Goal: Task Accomplishment & Management: Use online tool/utility

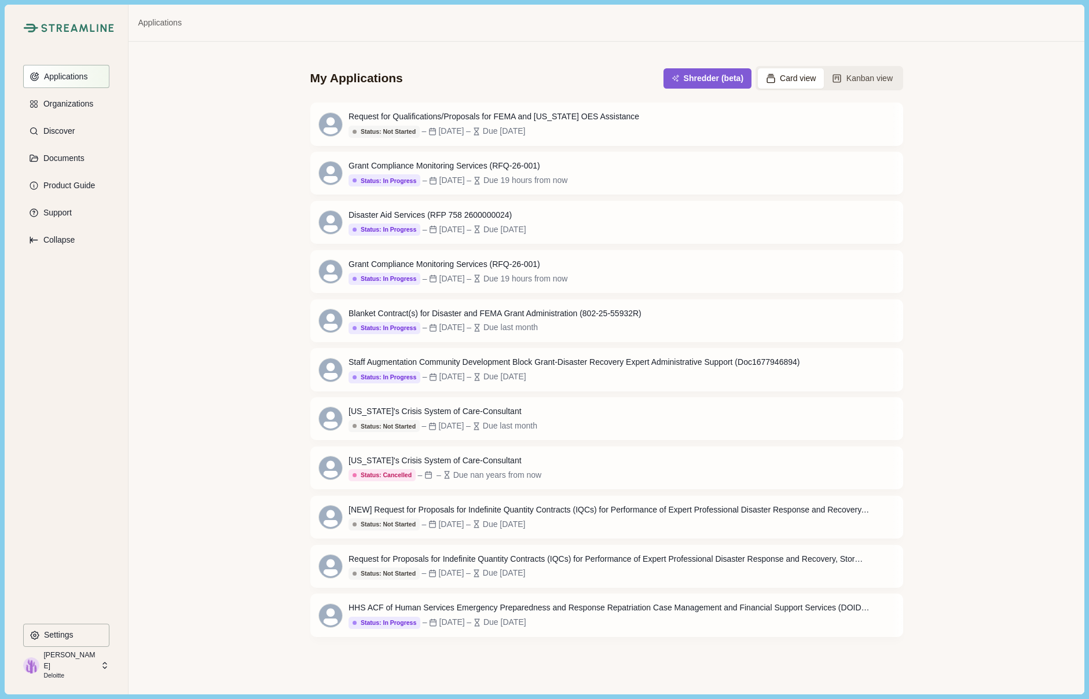
click at [68, 79] on p "Applications" at bounding box center [64, 77] width 48 height 10
click at [74, 104] on p "Organizations" at bounding box center [66, 104] width 54 height 10
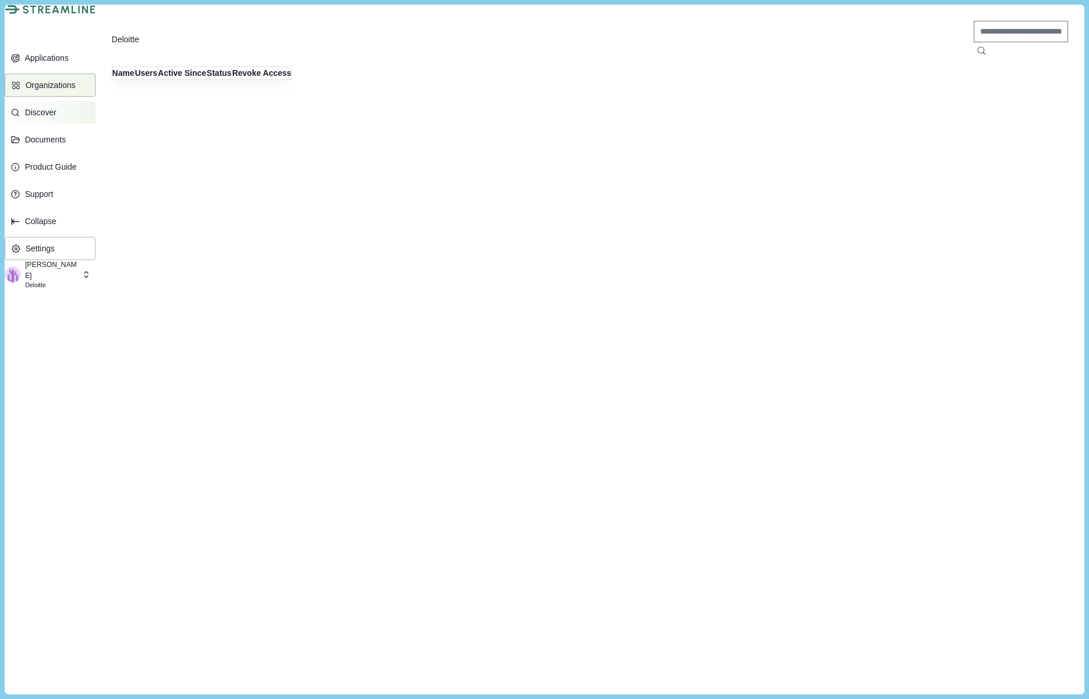
click at [75, 123] on button "Discover" at bounding box center [50, 112] width 90 height 23
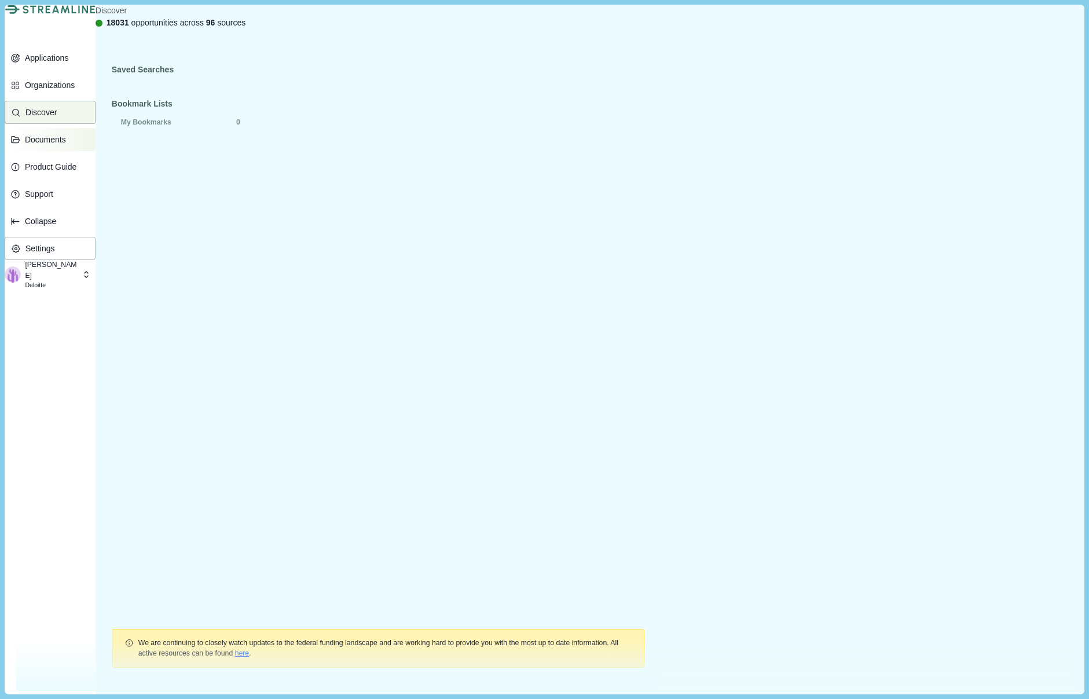
click at [66, 145] on p "Documents" at bounding box center [43, 140] width 45 height 10
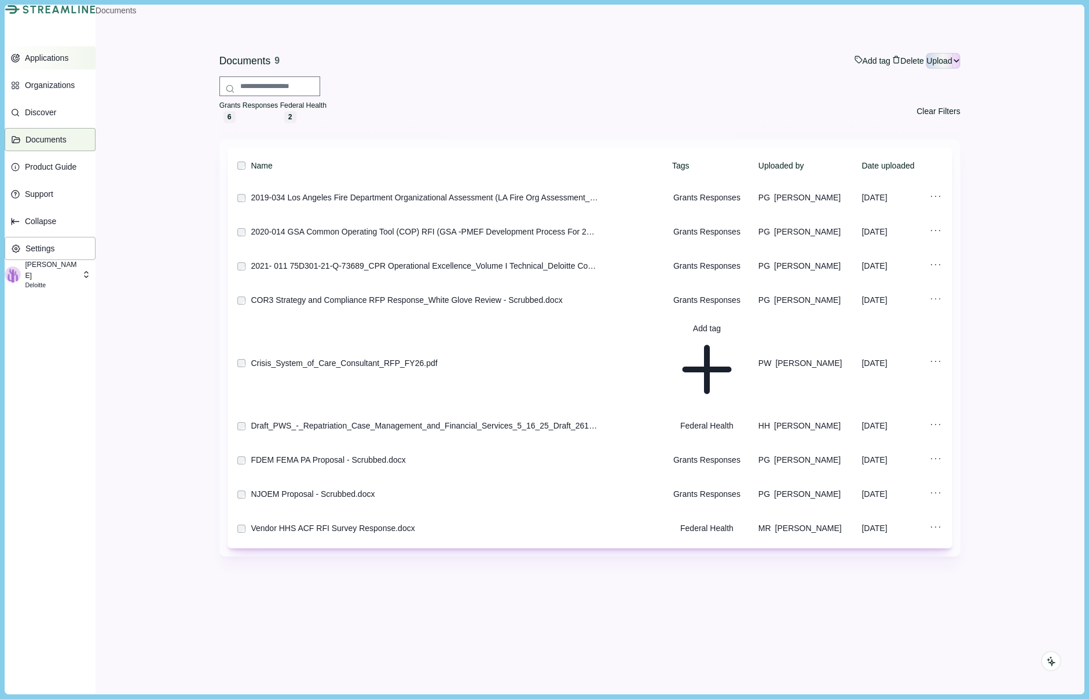
click at [53, 63] on p "Applications" at bounding box center [45, 58] width 48 height 10
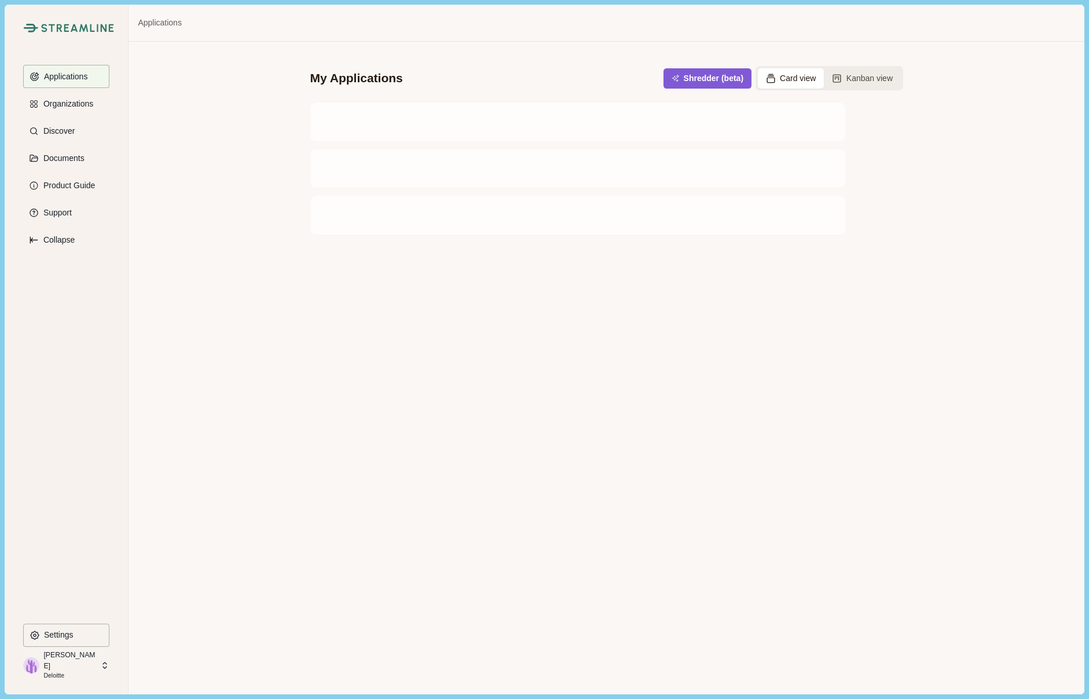
click at [74, 28] on img at bounding box center [77, 28] width 73 height 9
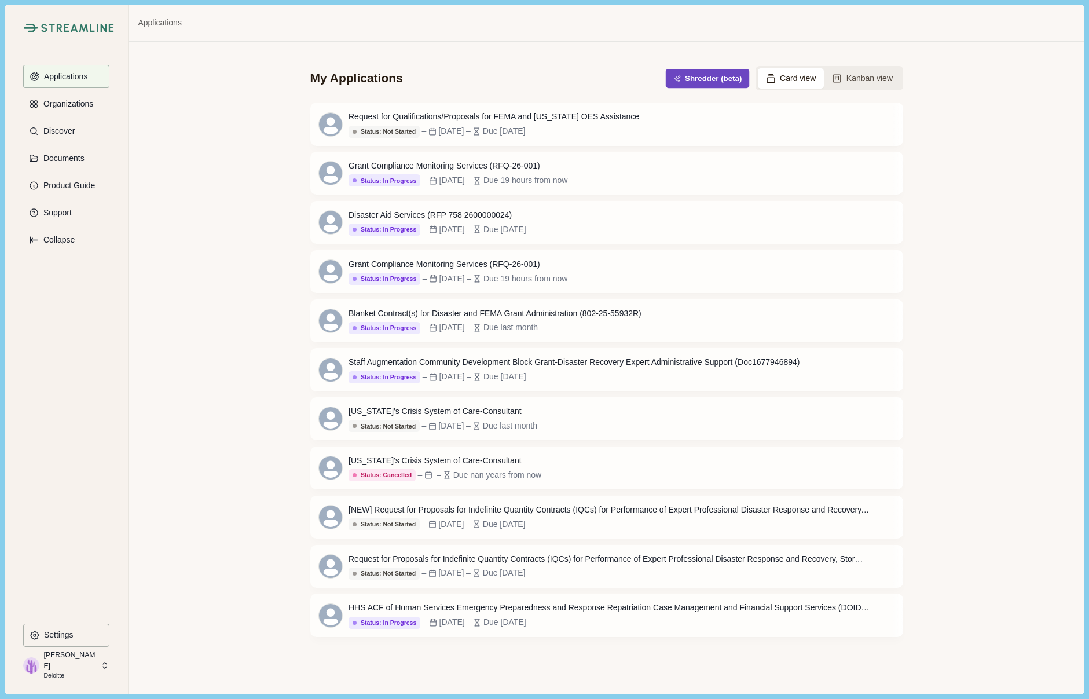
click at [704, 69] on button "Shredder (beta)" at bounding box center [707, 78] width 84 height 19
click at [302, 23] on div "Applications" at bounding box center [606, 23] width 955 height 37
click at [718, 74] on button "Shredder (beta)" at bounding box center [707, 78] width 84 height 19
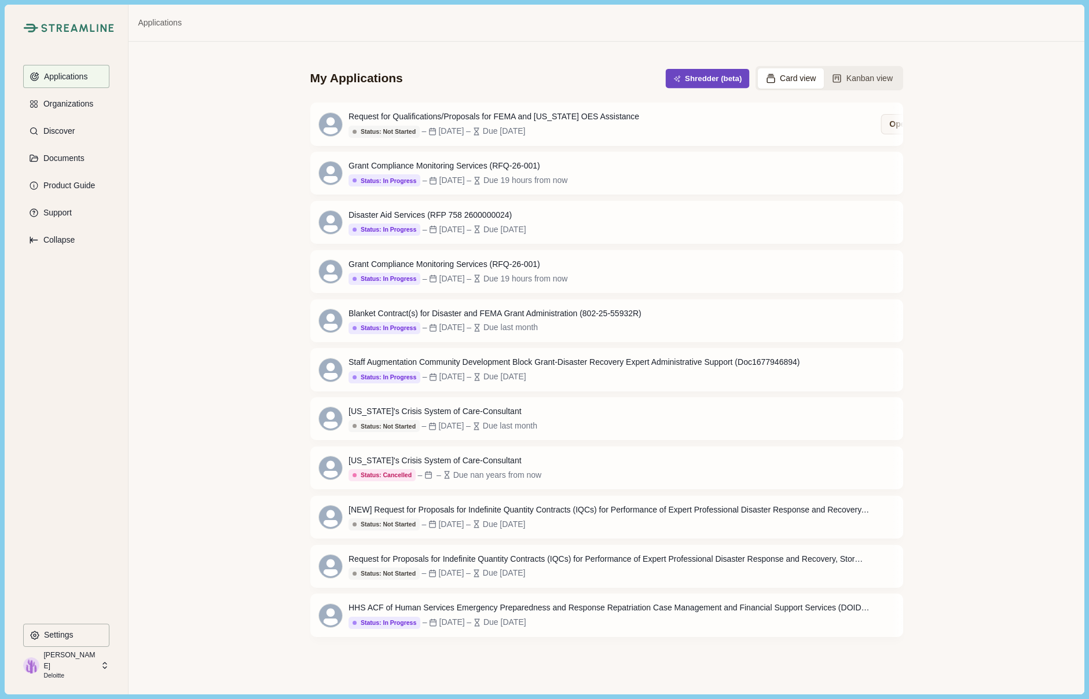
click at [688, 74] on button "Shredder (beta)" at bounding box center [707, 78] width 84 height 19
click at [686, 70] on button "Shredder (beta)" at bounding box center [707, 78] width 84 height 19
drag, startPoint x: 956, startPoint y: 600, endPoint x: 1087, endPoint y: 482, distance: 175.8
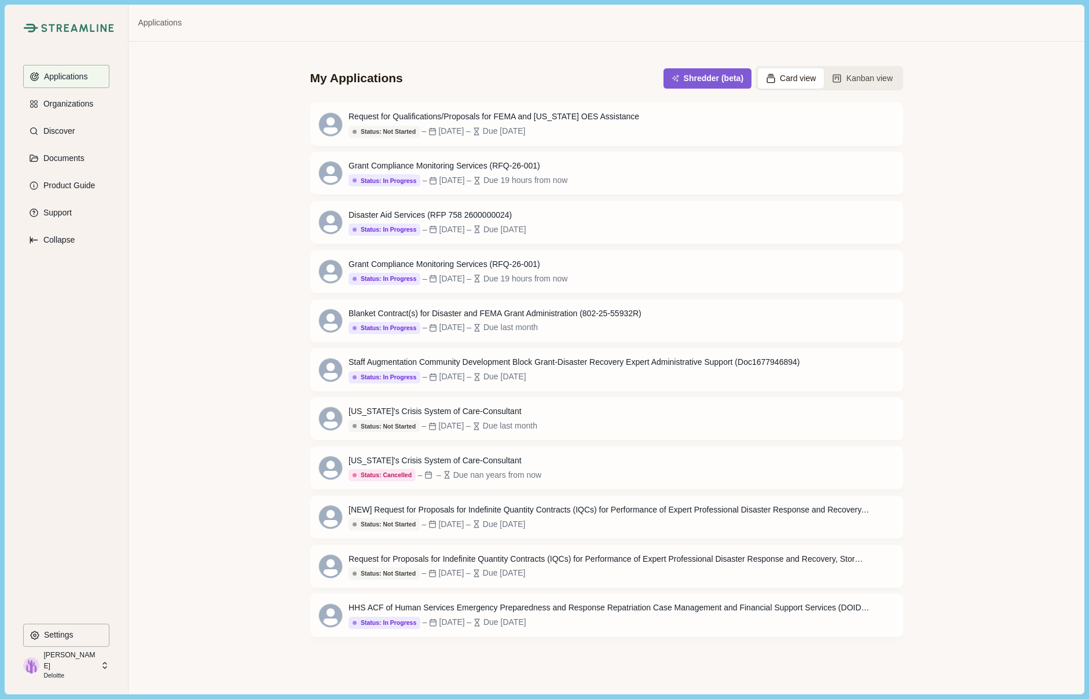
click at [956, 600] on div "My Applications Shredder (beta) Card view Kanban view Request for Qualification…" at bounding box center [606, 368] width 955 height 652
click at [680, 73] on button "Shredder (beta)" at bounding box center [707, 78] width 84 height 19
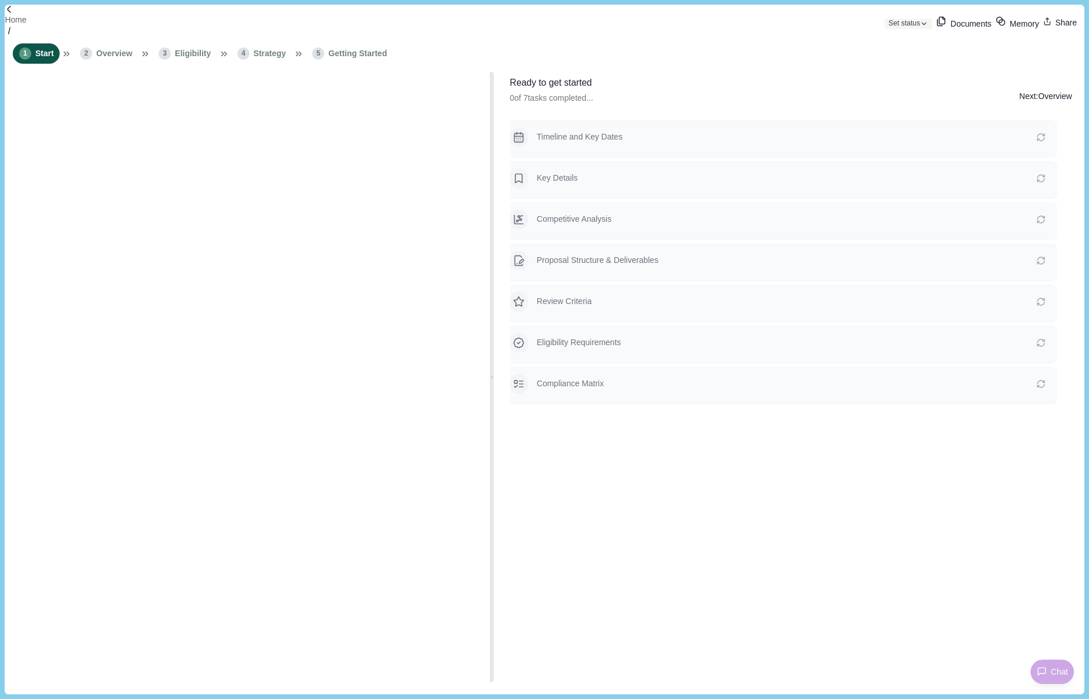
type input "**********"
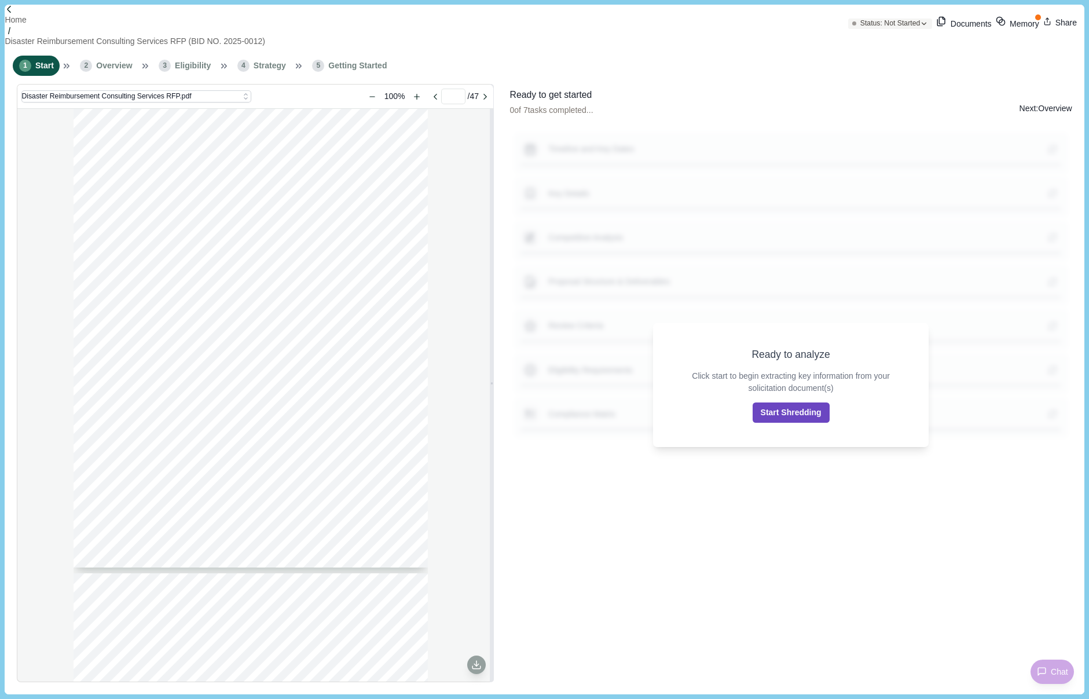
click at [801, 403] on button "Start Shredding" at bounding box center [790, 412] width 77 height 20
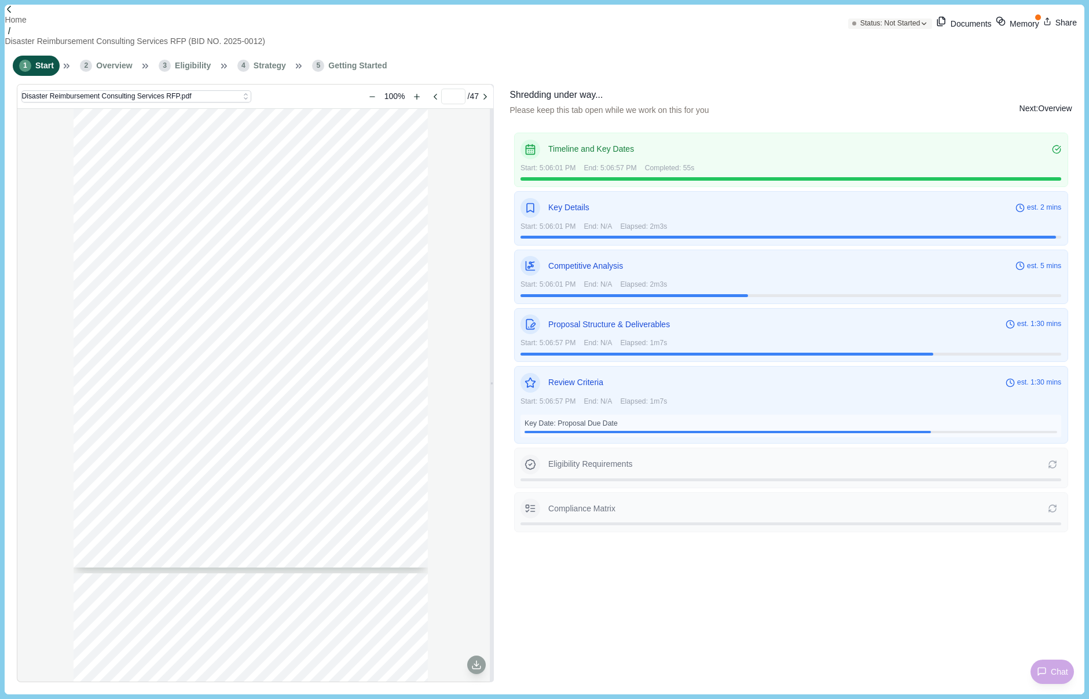
click at [819, 603] on div "Timeline and Key Dates Start: 5:06:01 PM End: 5:06:57 PM Completed: 55s Key Det…" at bounding box center [791, 405] width 562 height 553
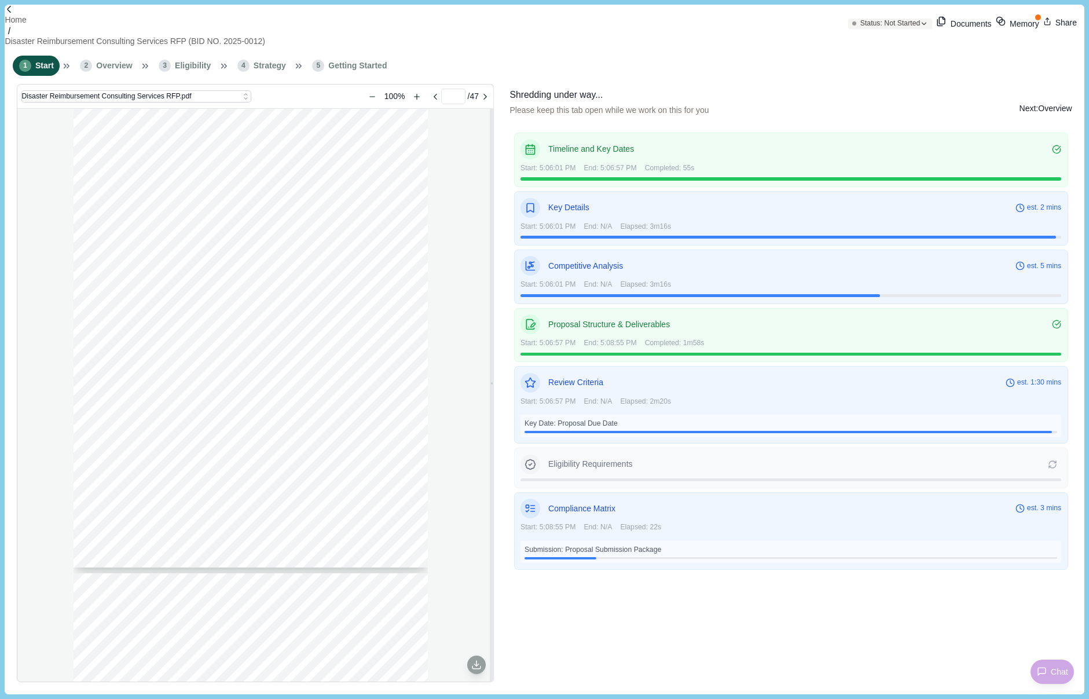
click at [931, 658] on div "Timeline and Key Dates Start: 5:06:01 PM End: 5:06:57 PM Completed: 55s Key Det…" at bounding box center [791, 405] width 562 height 553
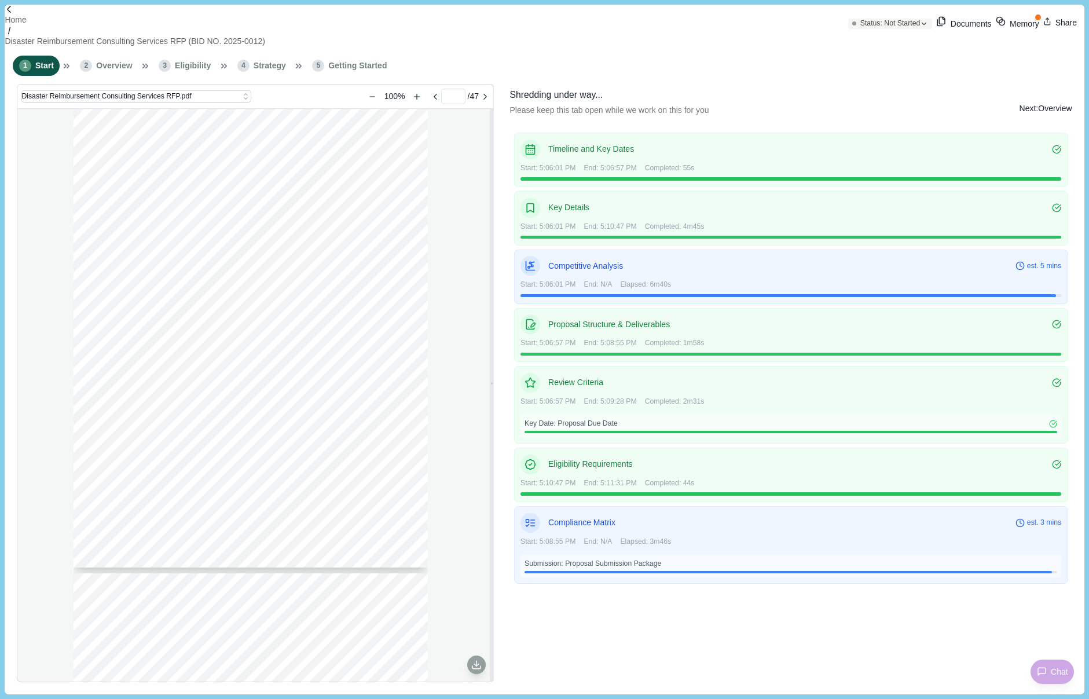
click at [1056, 625] on div "Timeline and Key Dates Start: 5:06:01 PM End: 5:06:57 PM Completed: 55s Key Det…" at bounding box center [791, 405] width 562 height 553
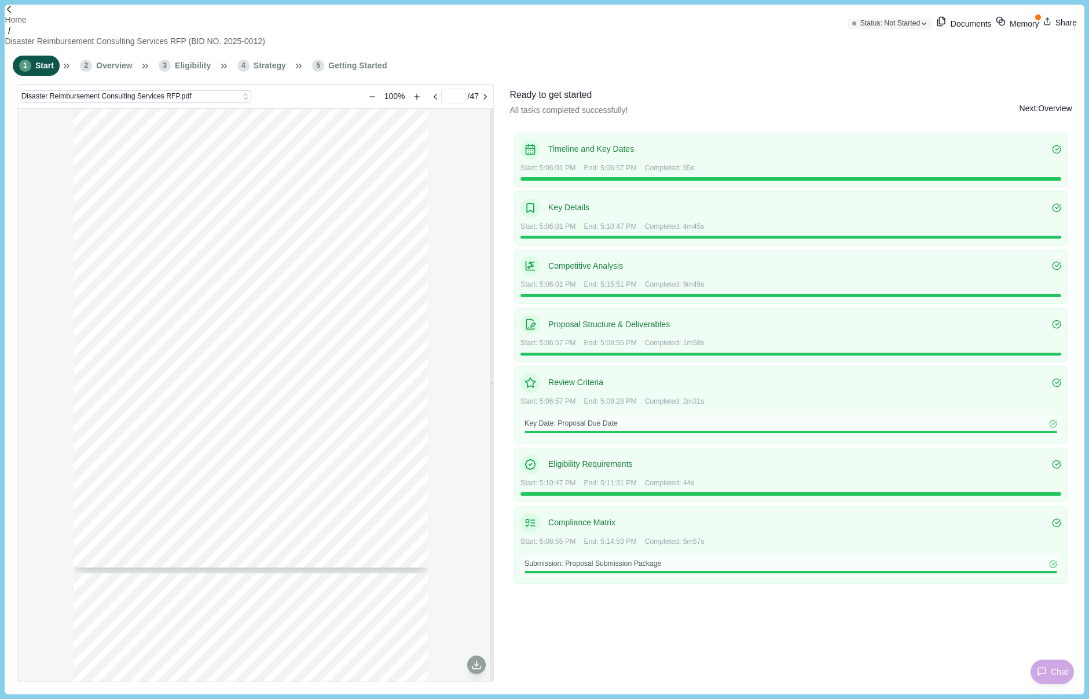
click at [1040, 90] on button "Next: Overview" at bounding box center [1045, 108] width 53 height 41
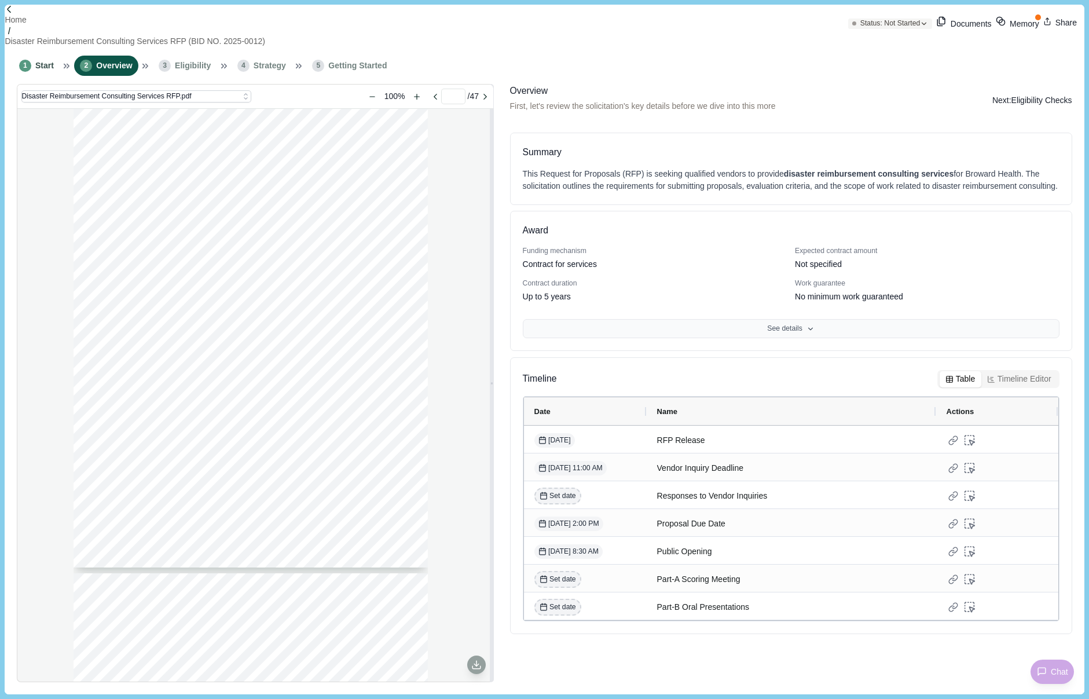
click at [776, 328] on button "See details" at bounding box center [791, 329] width 537 height 20
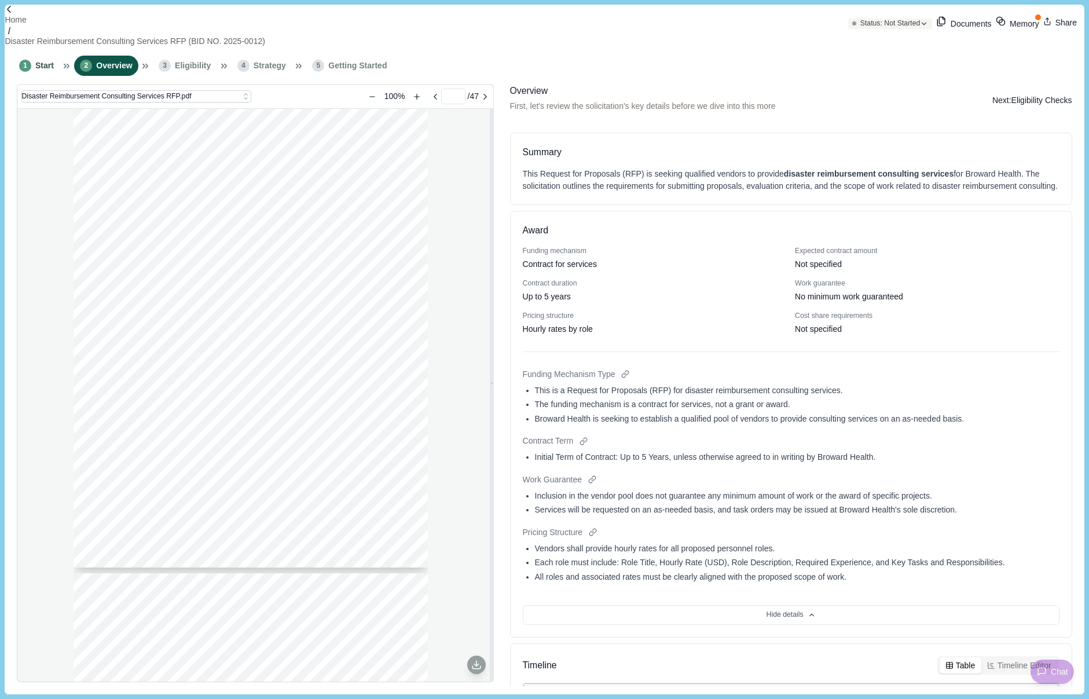
click at [1004, 94] on button "Next: Eligibility Checks" at bounding box center [1032, 100] width 80 height 12
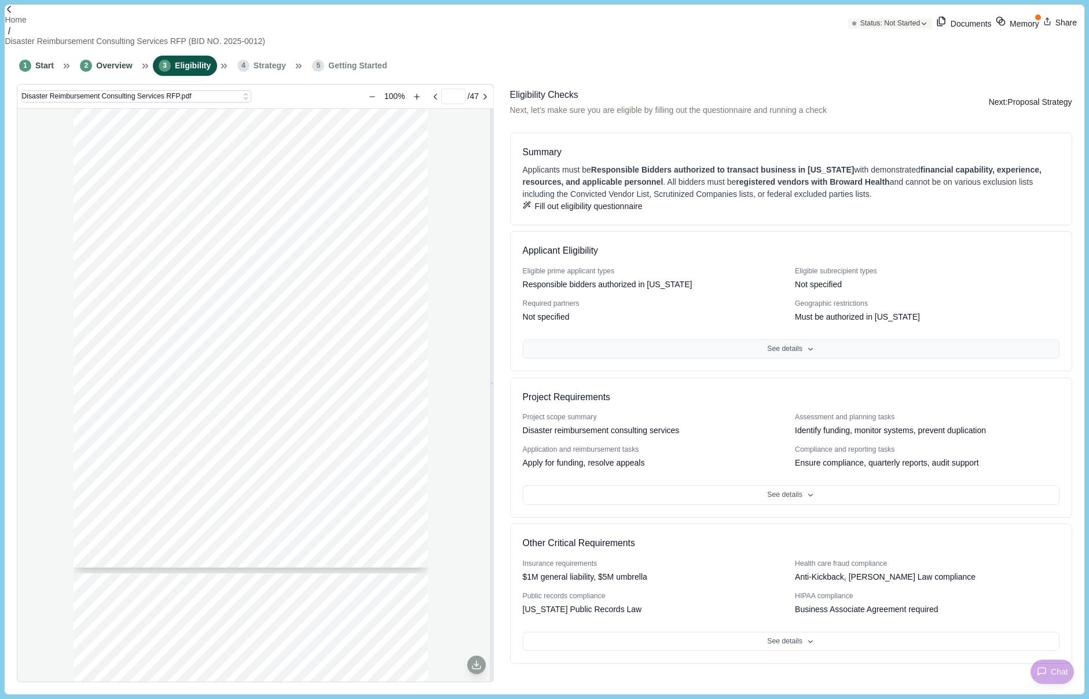
click at [780, 359] on button "See details" at bounding box center [791, 349] width 537 height 20
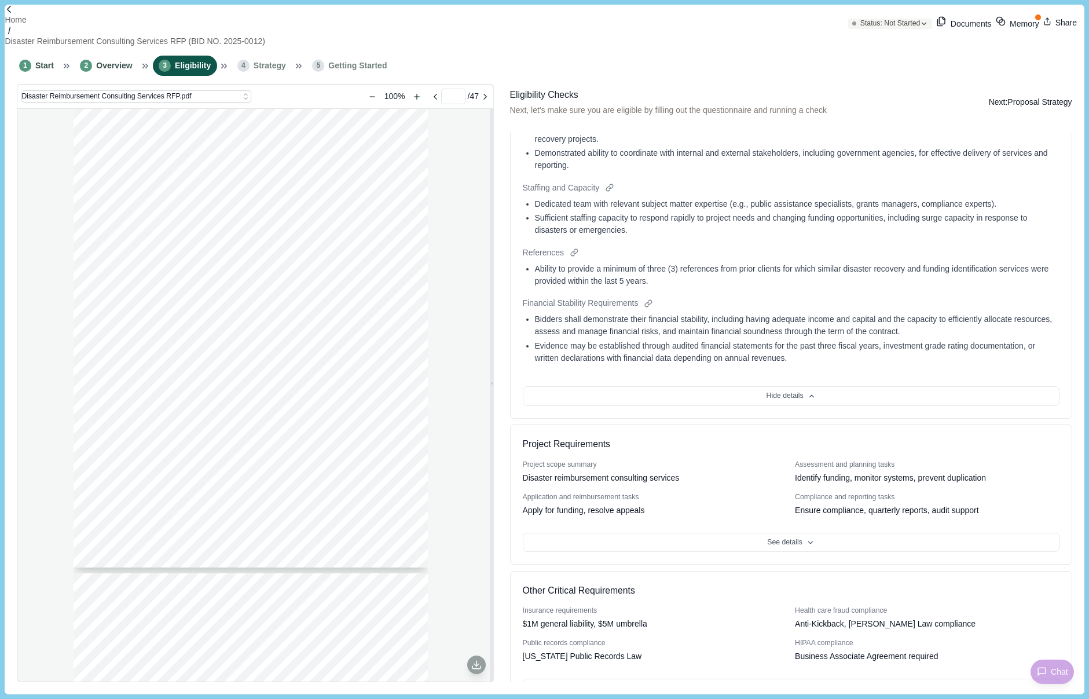
scroll to position [984, 0]
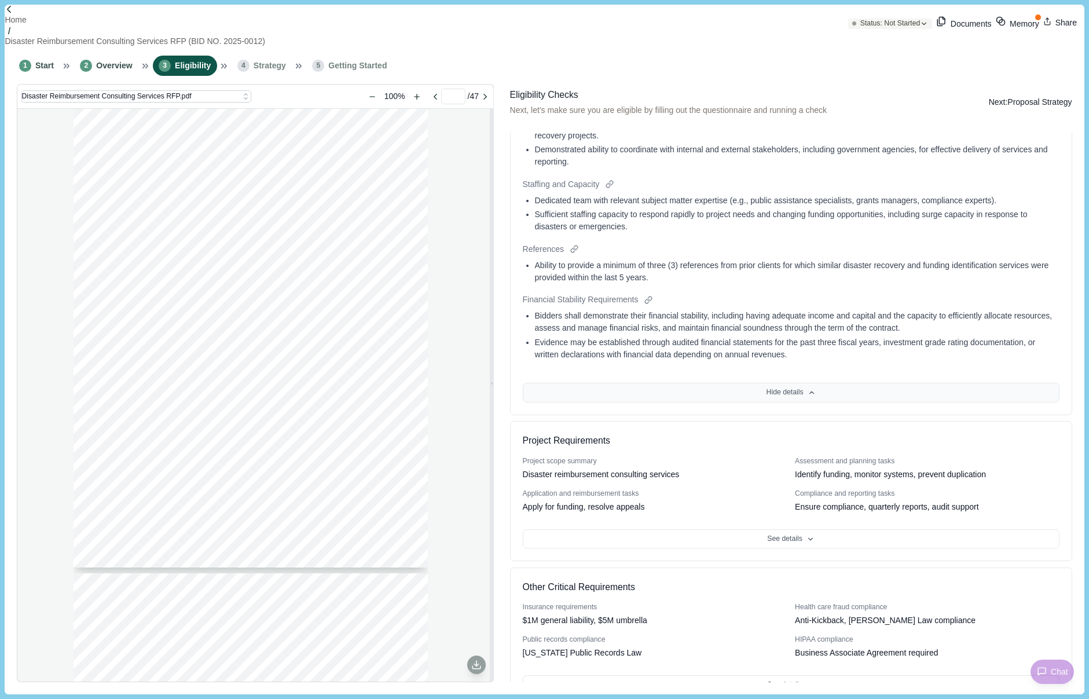
click at [754, 401] on button "Hide details" at bounding box center [791, 393] width 537 height 20
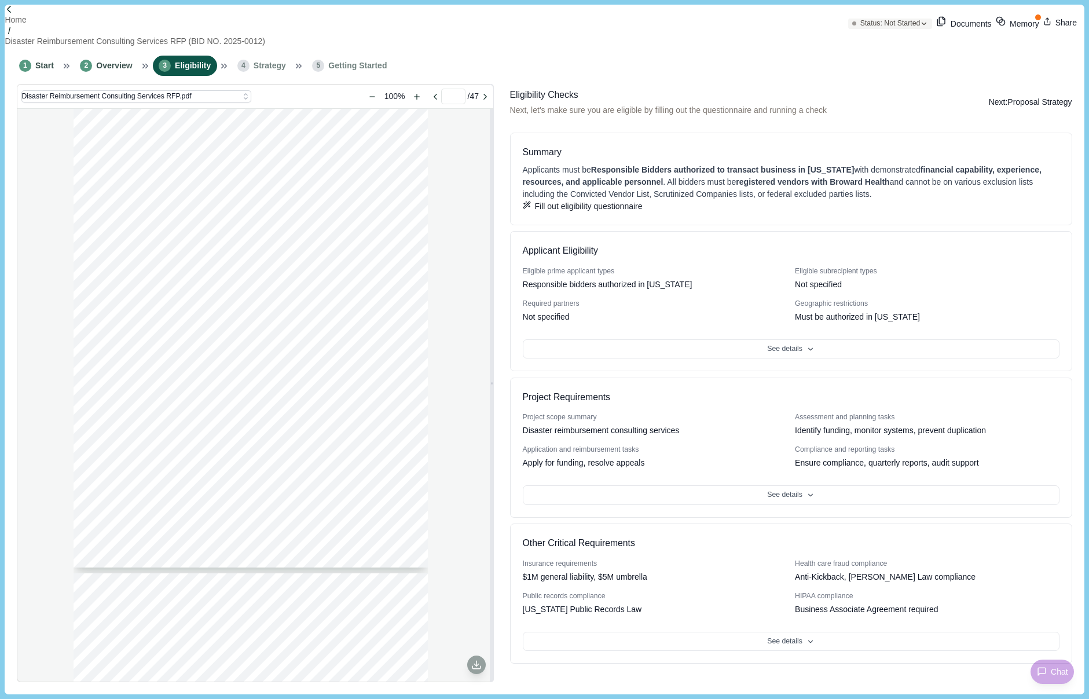
scroll to position [0, 0]
click at [711, 505] on button "See details" at bounding box center [791, 495] width 537 height 20
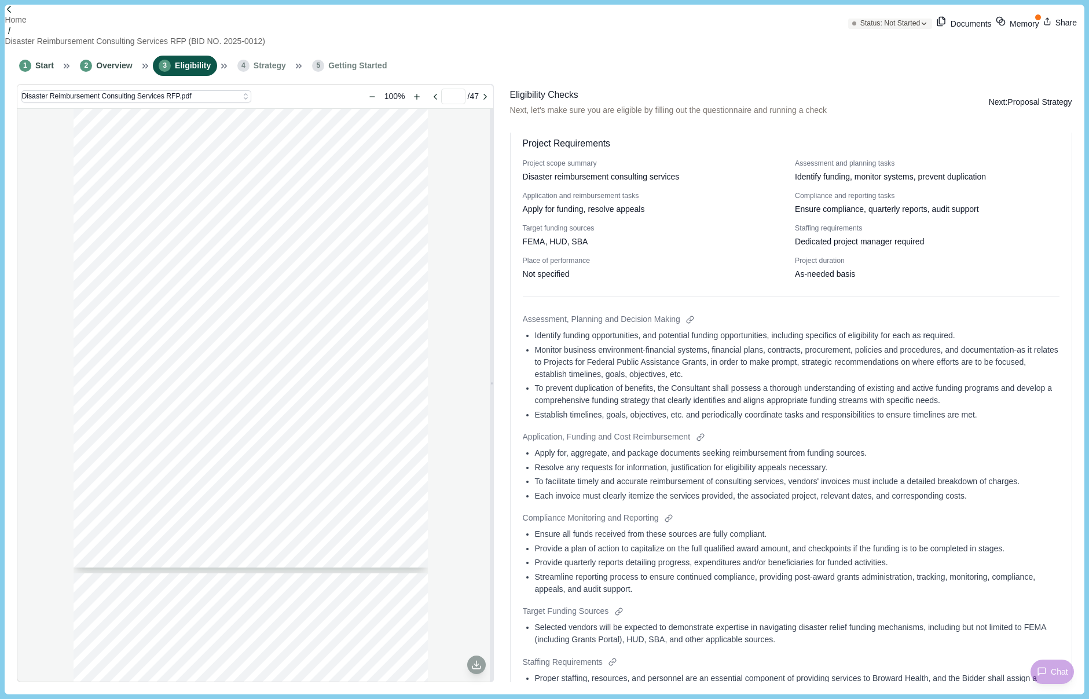
scroll to position [174, 0]
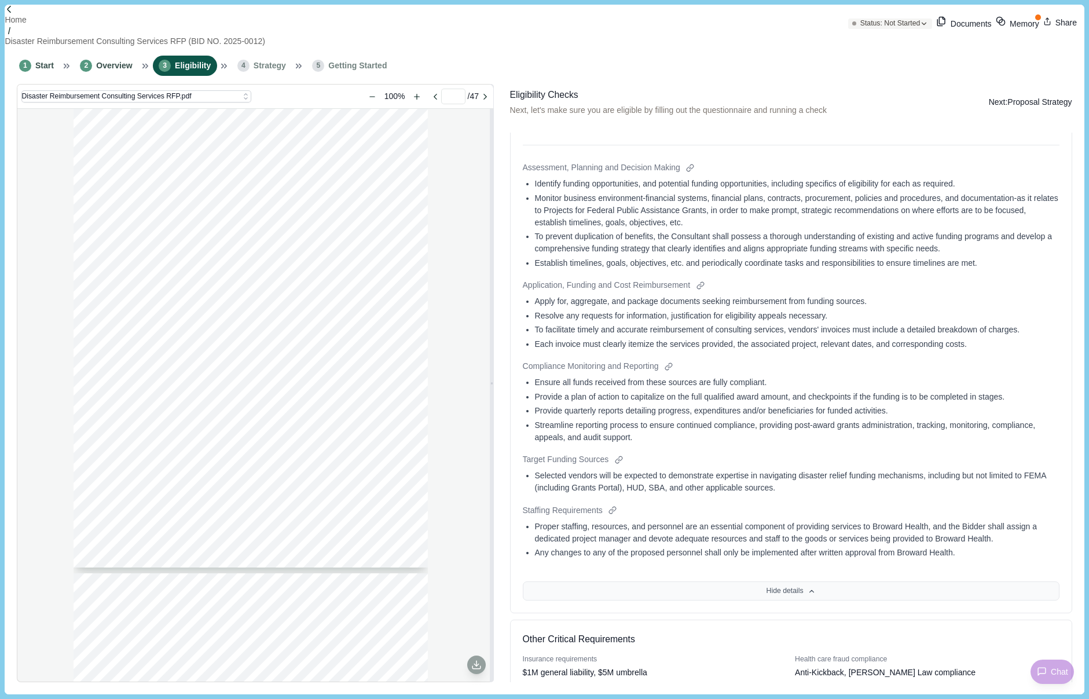
click at [765, 598] on button "Hide details" at bounding box center [791, 591] width 537 height 20
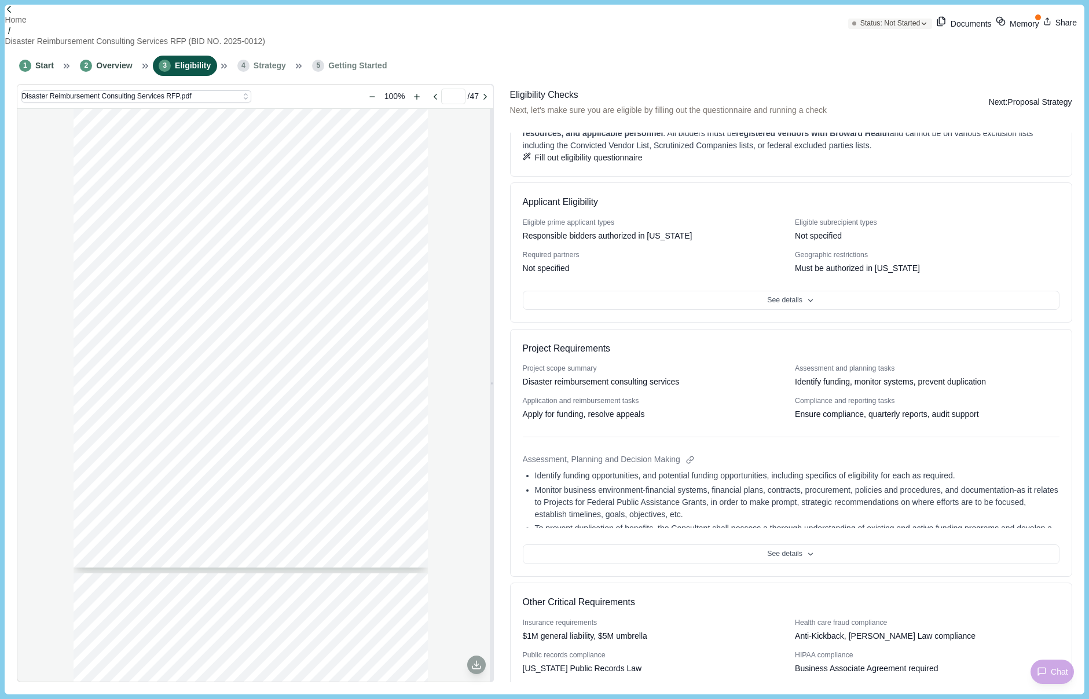
scroll to position [0, 0]
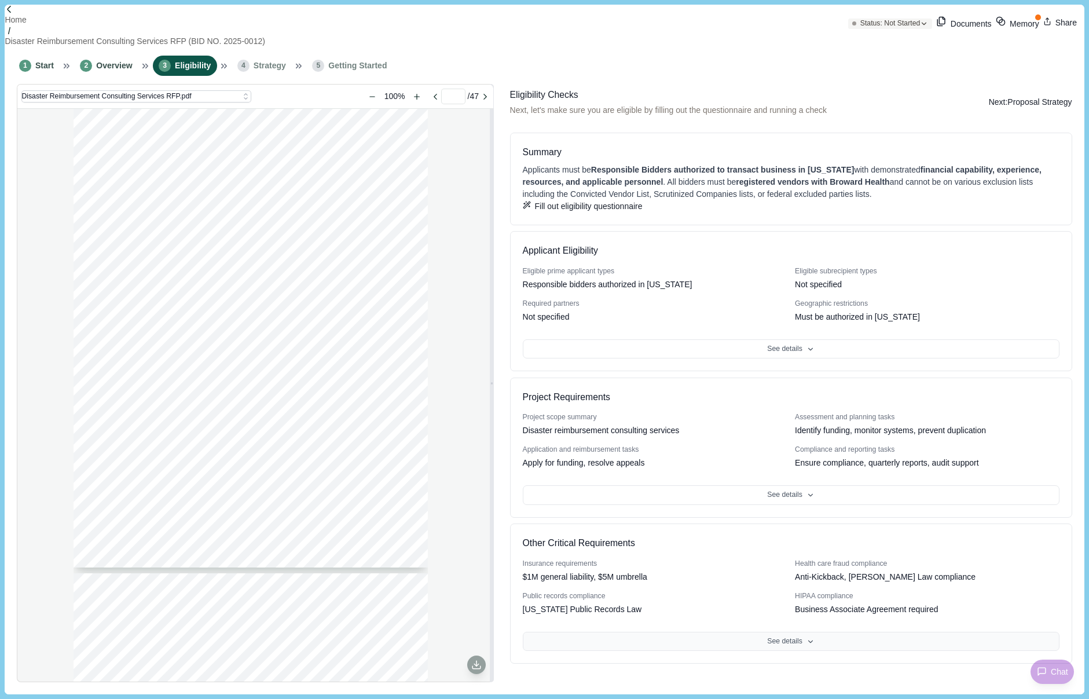
click at [816, 651] on button "See details" at bounding box center [791, 642] width 537 height 20
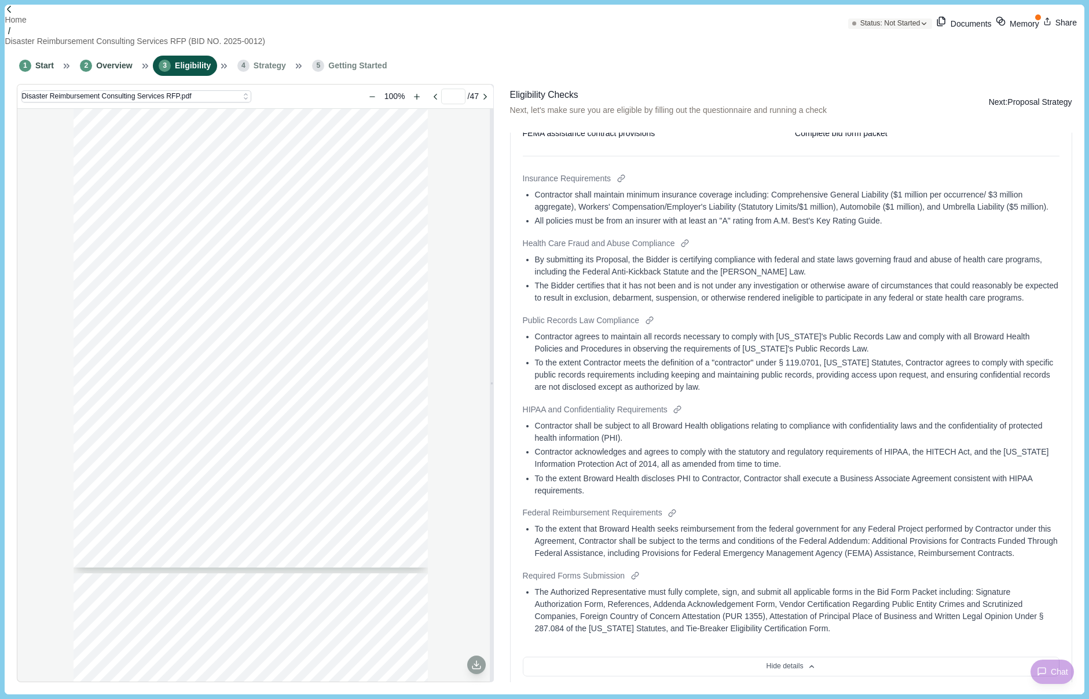
scroll to position [542, 0]
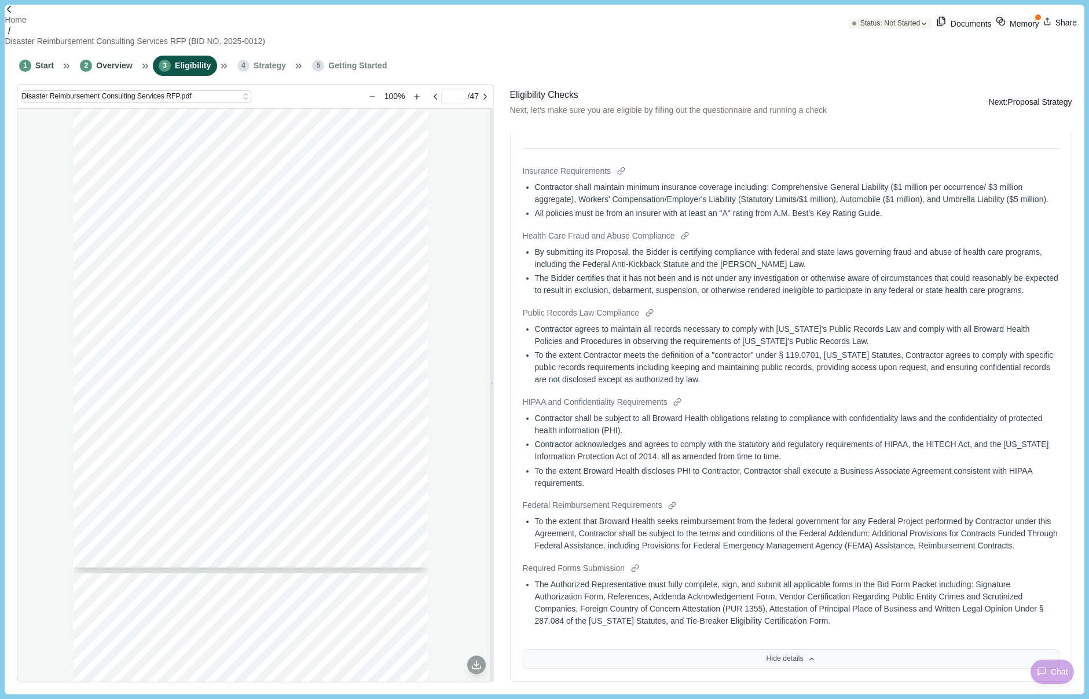
click at [809, 660] on icon at bounding box center [811, 659] width 4 height 2
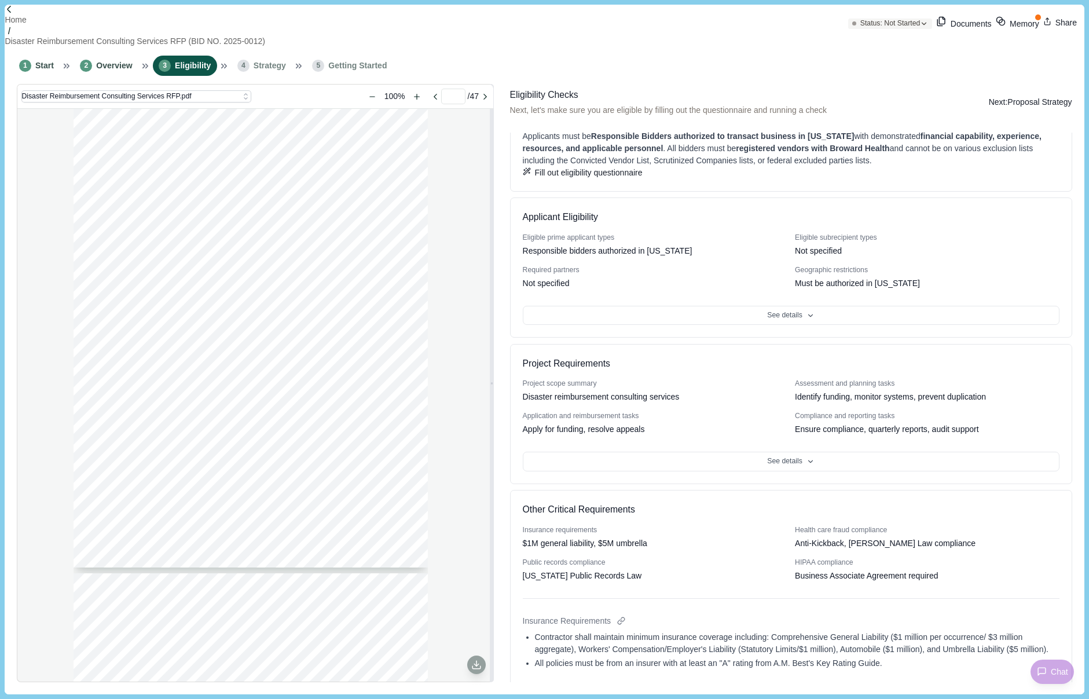
scroll to position [0, 0]
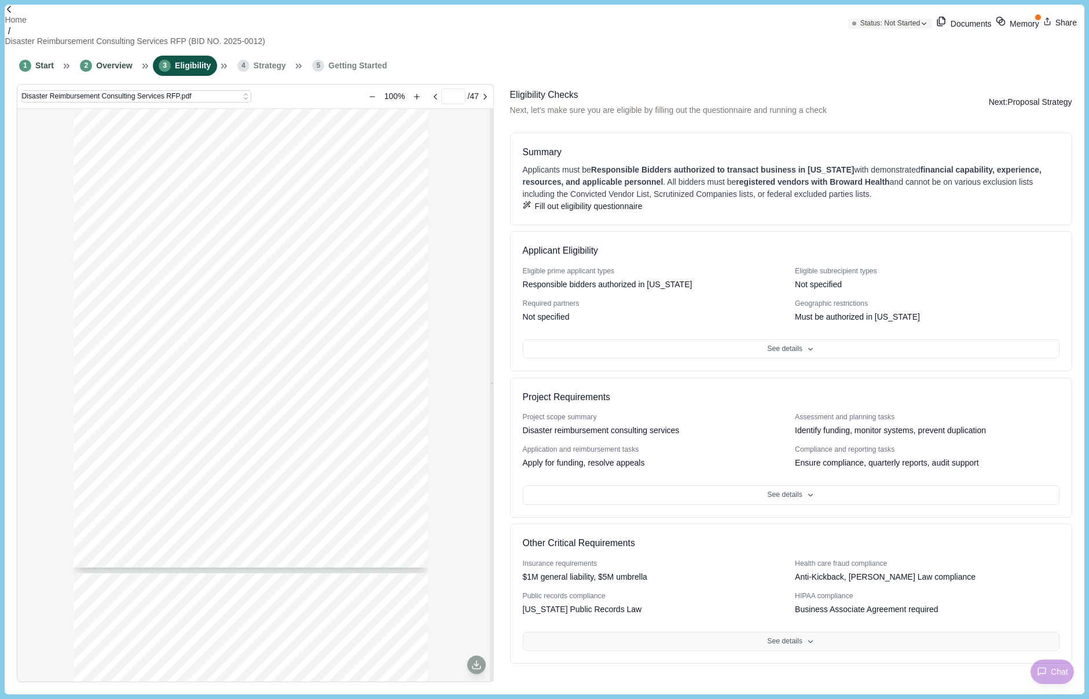
click at [1038, 92] on button "Next: Proposal Strategy" at bounding box center [1030, 102] width 83 height 28
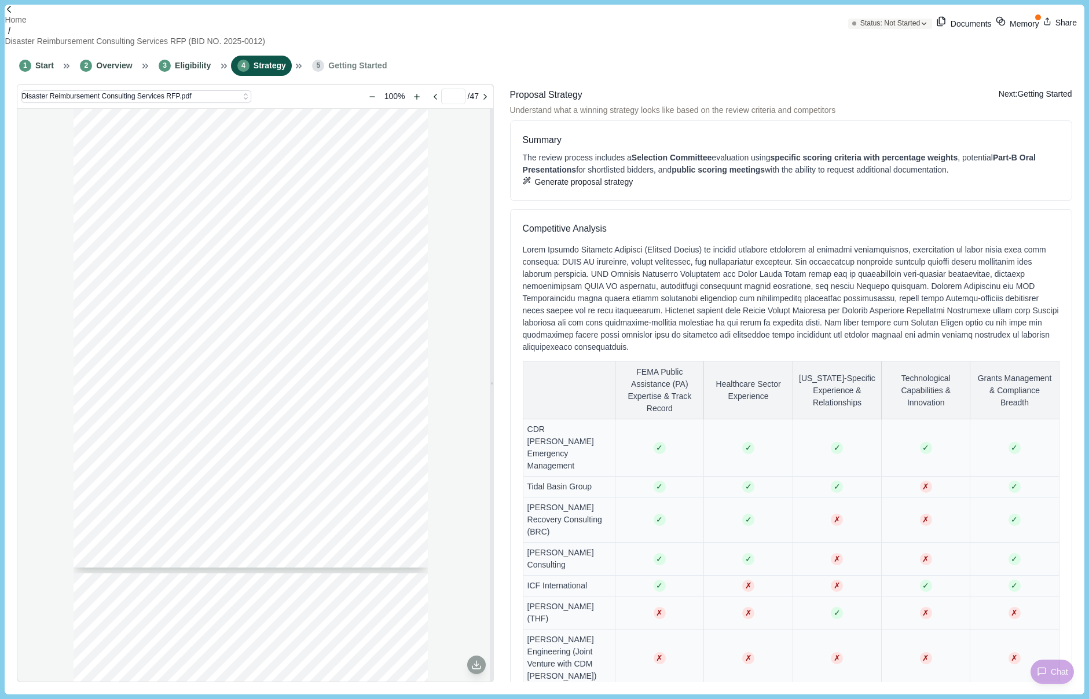
click at [39, 218] on div "[DATE] Subject: Request for Proposals (RFP) for Disaster Reimbursement Consulti…" at bounding box center [254, 395] width 475 height 572
